Goal: Task Accomplishment & Management: Manage account settings

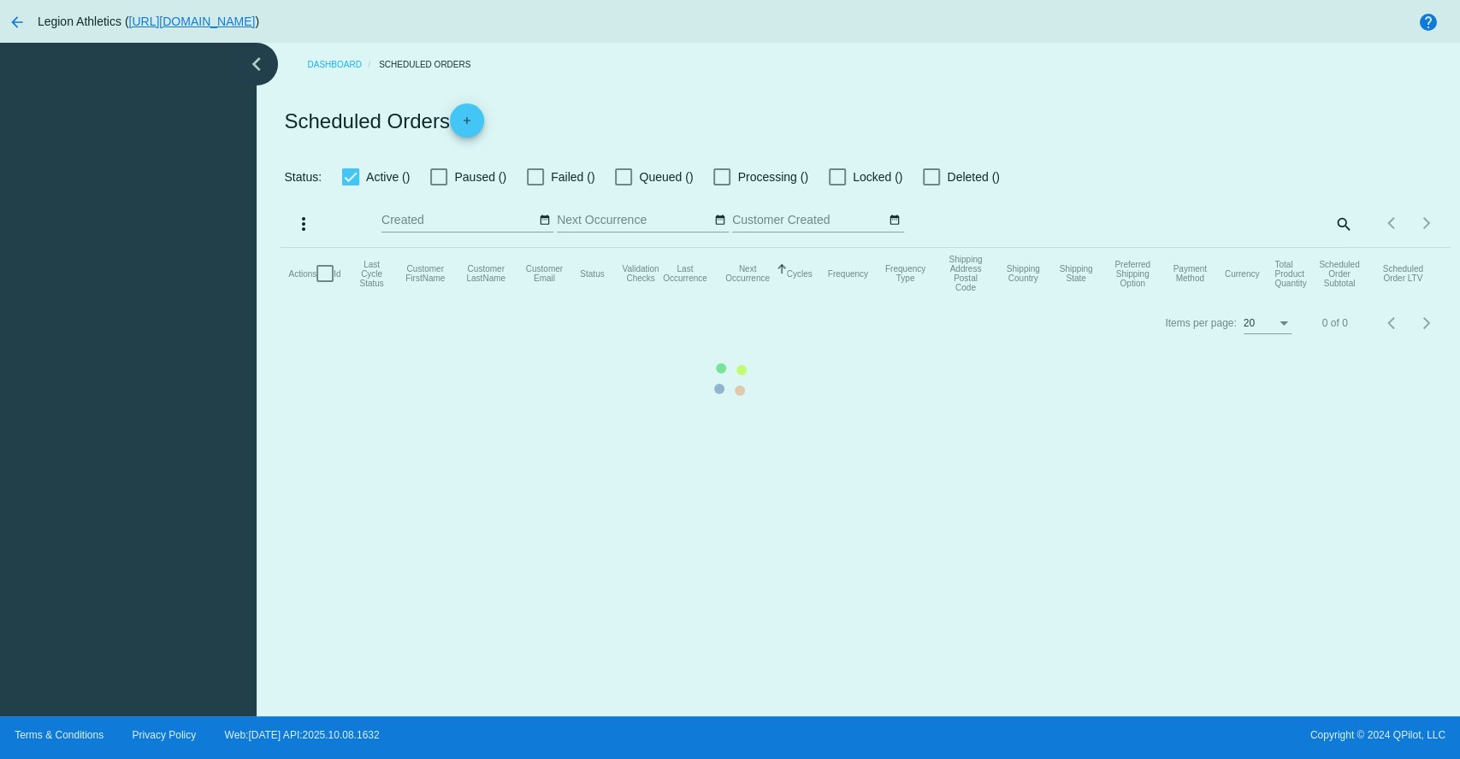
checkbox input "true"
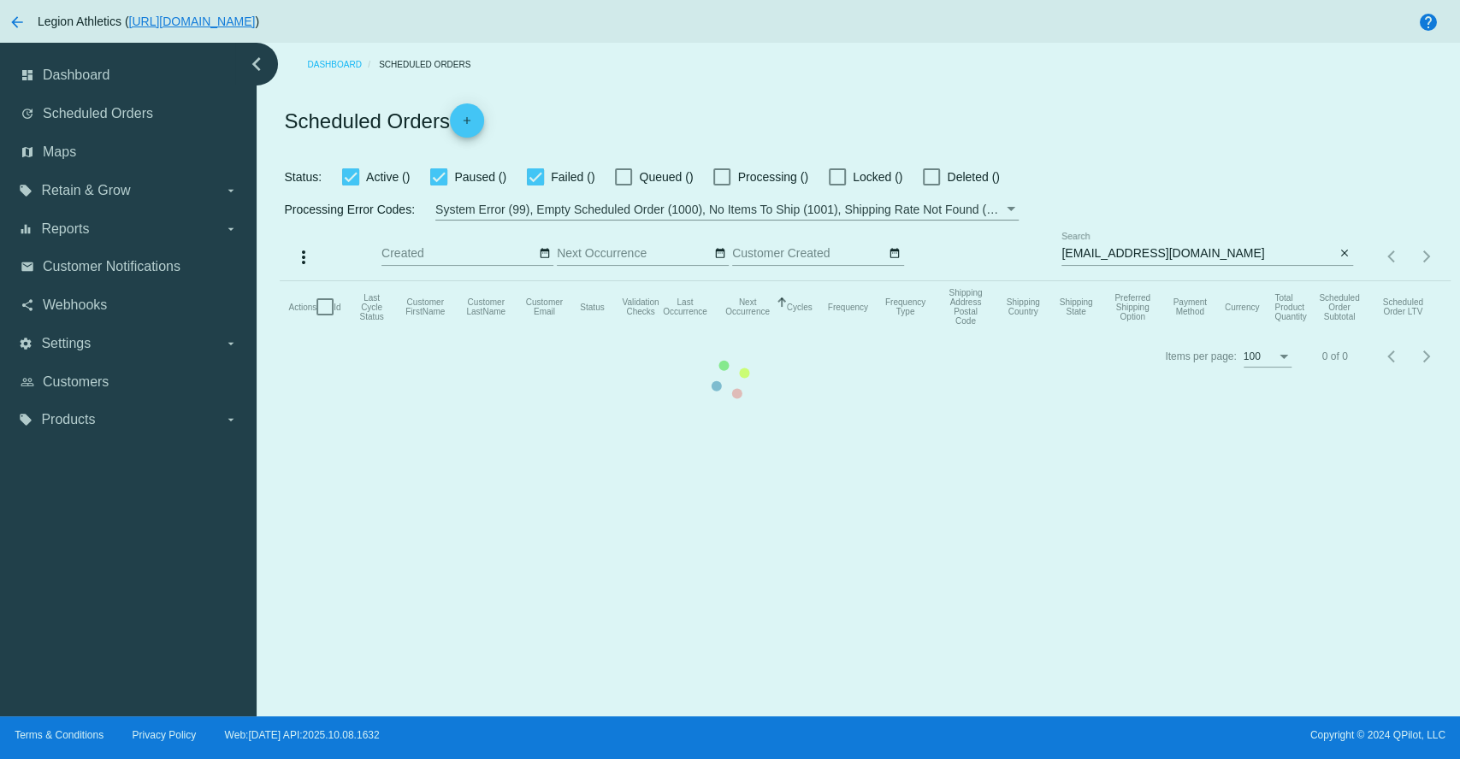
click at [1148, 281] on mat-table "Actions Id Last Cycle Status Customer FirstName Customer LastName Customer Emai…" at bounding box center [865, 306] width 1170 height 51
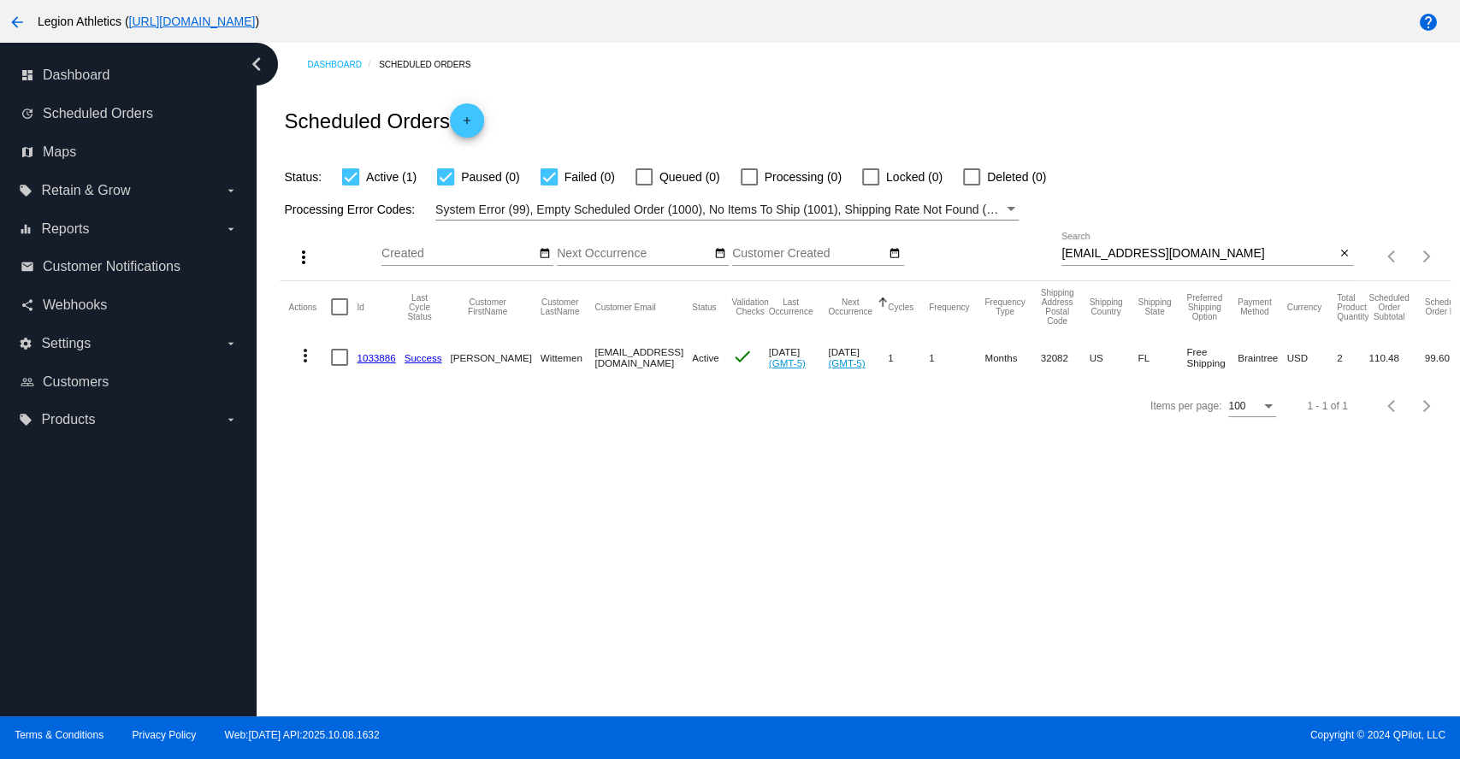
click at [1145, 254] on input "[EMAIL_ADDRESS][DOMAIN_NAME]" at bounding box center [1198, 254] width 274 height 14
paste input "karenjanechristia"
type input "[EMAIL_ADDRESS][DOMAIN_NAME]"
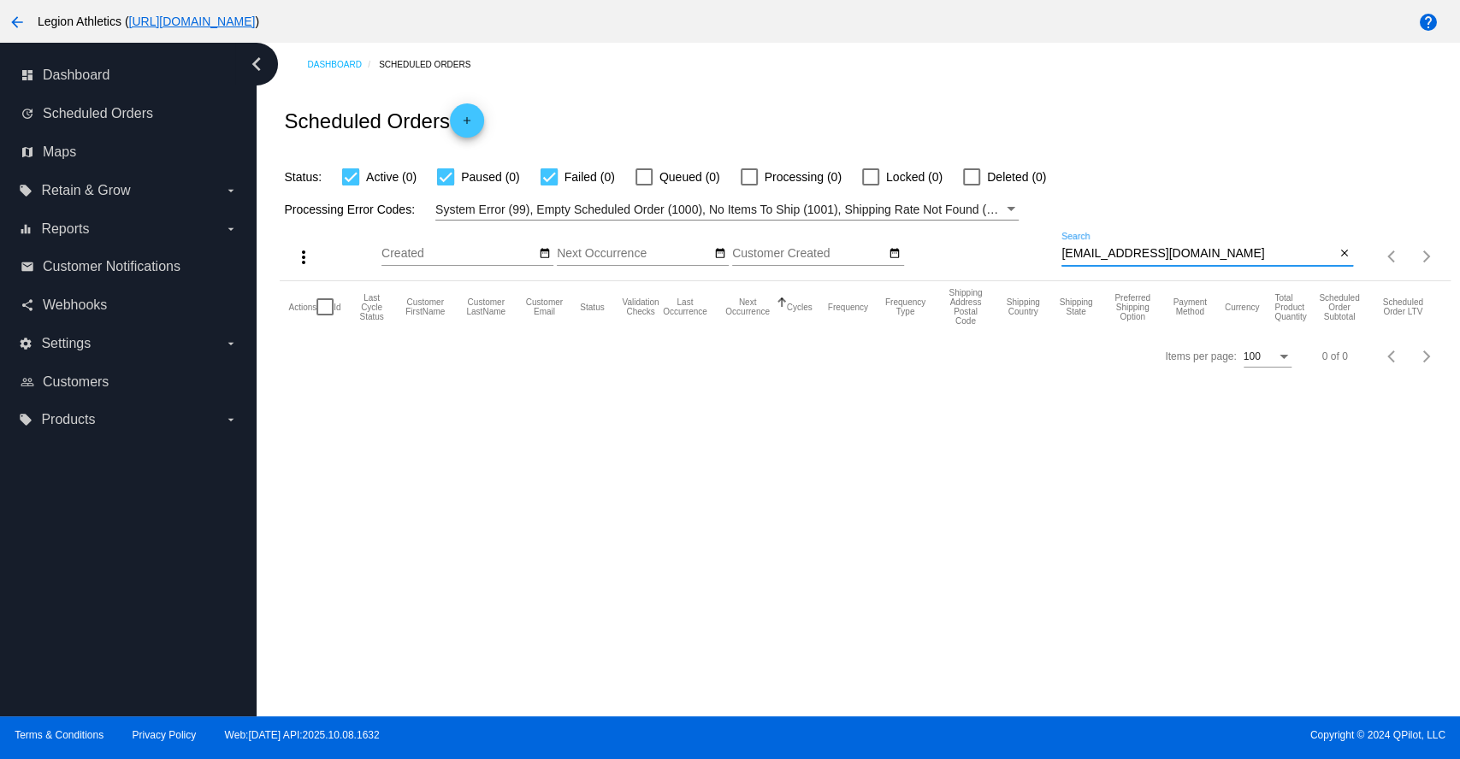
click at [836, 448] on div "Dashboard Scheduled Orders Scheduled Orders add Status: Active (0) Paused (0) F…" at bounding box center [858, 380] width 1203 height 674
click at [971, 174] on div at bounding box center [971, 176] width 17 height 17
click at [971, 186] on input "Deleted (0)" at bounding box center [971, 186] width 1 height 1
checkbox input "true"
click at [1054, 130] on div "Scheduled Orders add" at bounding box center [865, 120] width 1170 height 68
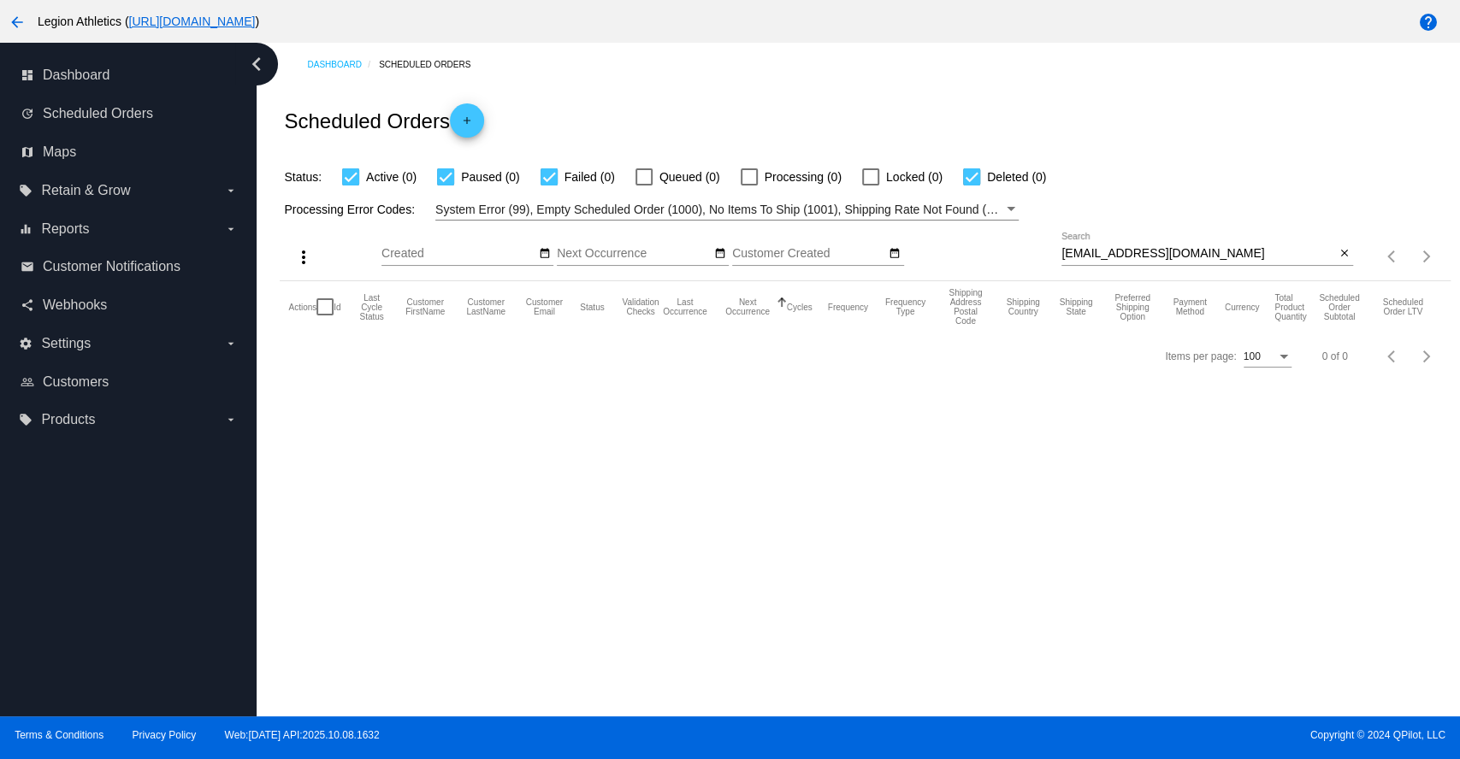
click at [787, 474] on div "Dashboard Scheduled Orders Scheduled Orders add Status: Active (0) Paused (0) F…" at bounding box center [858, 380] width 1203 height 674
click at [1237, 255] on input "[EMAIL_ADDRESS][DOMAIN_NAME]" at bounding box center [1198, 254] width 274 height 14
